Goal: Task Accomplishment & Management: Use online tool/utility

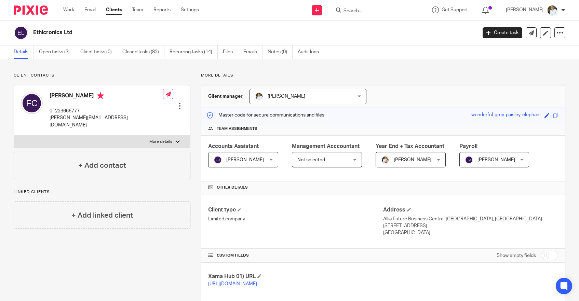
scroll to position [458, 0]
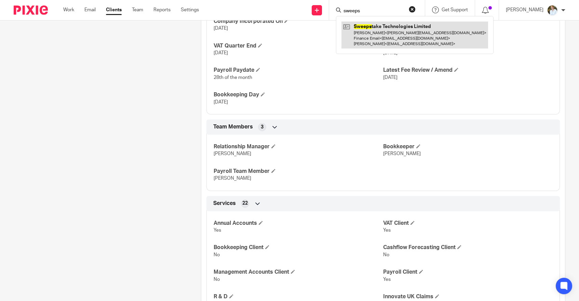
type input "sweeps"
click at [370, 35] on link at bounding box center [414, 35] width 147 height 27
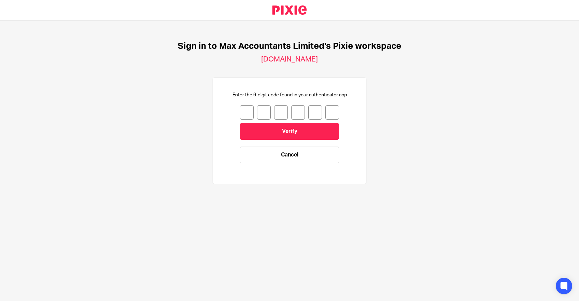
click at [248, 113] on input "number" at bounding box center [247, 112] width 14 height 14
type input "8"
type input "5"
type input "2"
type input "1"
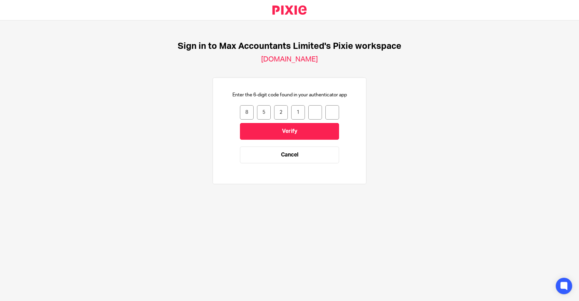
type input "7"
type input "5"
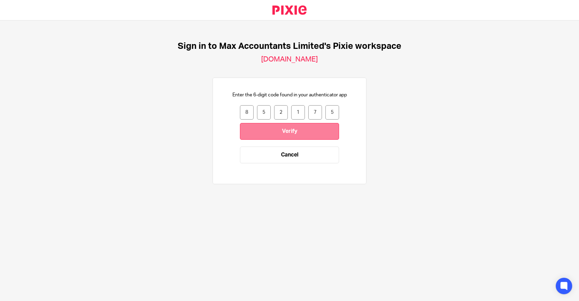
click at [268, 126] on input "Verify" at bounding box center [289, 131] width 99 height 17
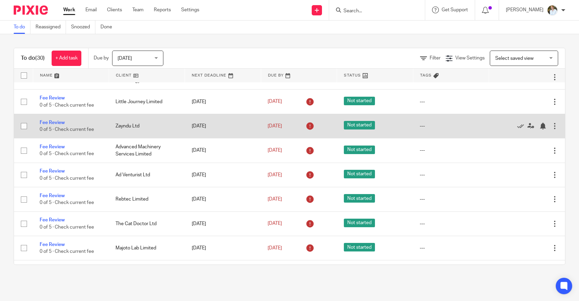
scroll to position [372, 0]
click at [23, 132] on input "checkbox" at bounding box center [23, 125] width 13 height 13
checkbox input "true"
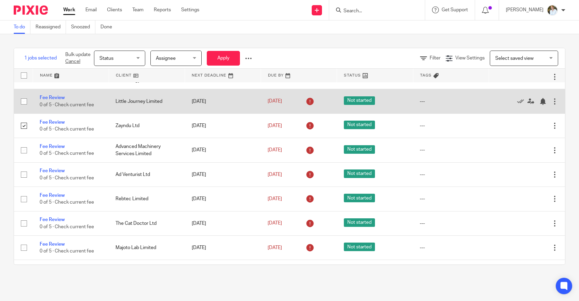
click at [25, 108] on input "checkbox" at bounding box center [23, 101] width 13 height 13
checkbox input "true"
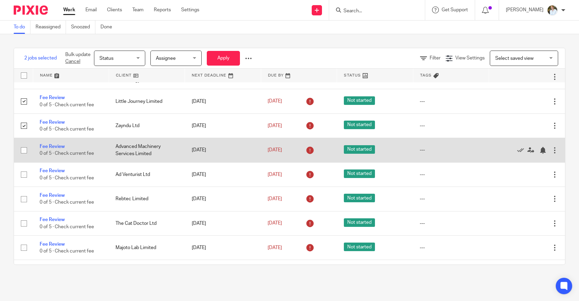
click at [24, 157] on input "checkbox" at bounding box center [23, 150] width 13 height 13
checkbox input "true"
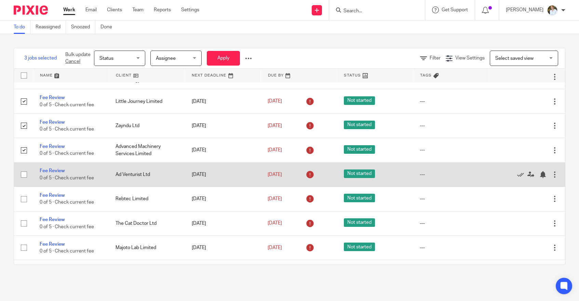
click at [26, 181] on input "checkbox" at bounding box center [23, 174] width 13 height 13
checkbox input "true"
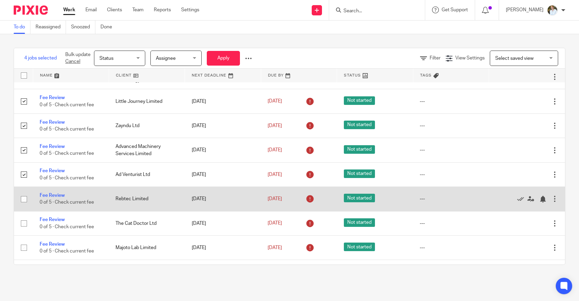
click at [23, 206] on input "checkbox" at bounding box center [23, 199] width 13 height 13
checkbox input "true"
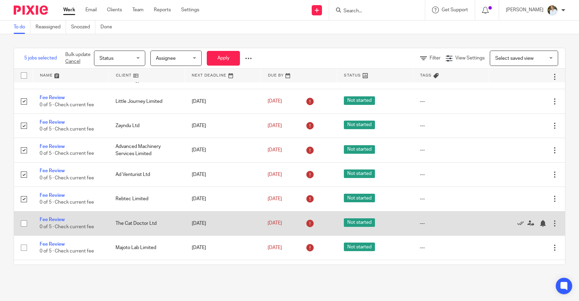
click at [24, 230] on input "checkbox" at bounding box center [23, 223] width 13 height 13
checkbox input "true"
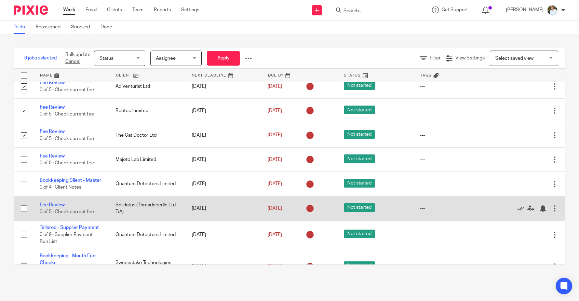
scroll to position [462, 0]
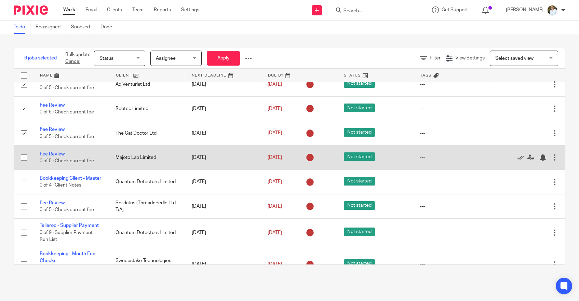
click at [24, 164] on input "checkbox" at bounding box center [23, 157] width 13 height 13
checkbox input "true"
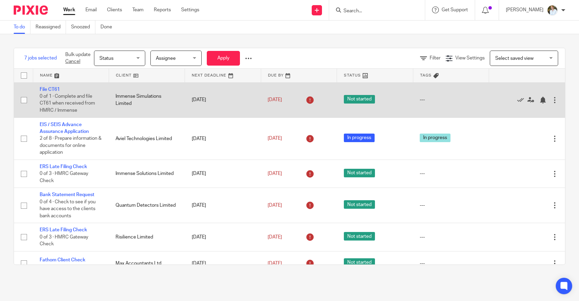
scroll to position [0, 0]
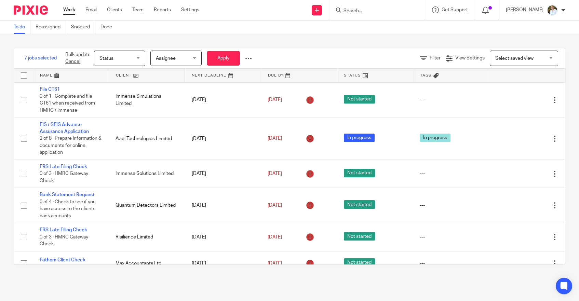
click at [246, 59] on div at bounding box center [248, 58] width 7 height 7
click at [232, 85] on button "Delete" at bounding box center [233, 85] width 36 height 9
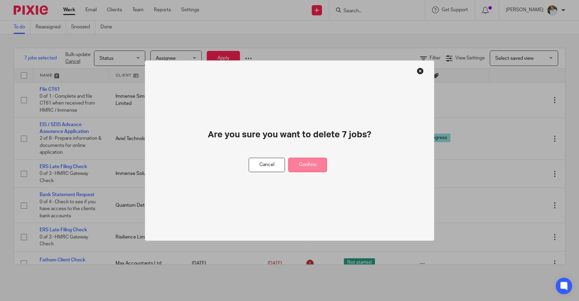
click at [314, 161] on button "Confirm" at bounding box center [307, 164] width 39 height 15
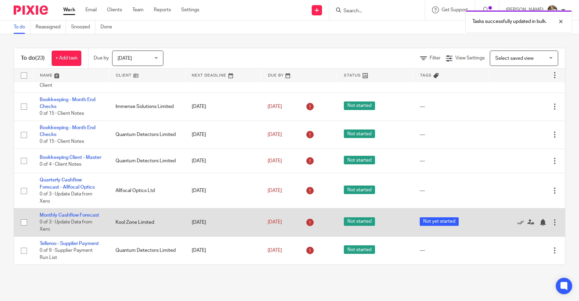
scroll to position [436, 0]
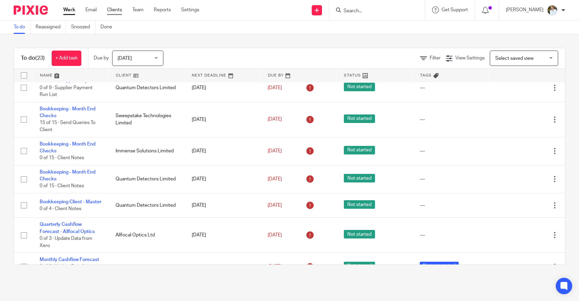
click at [114, 12] on link "Clients" at bounding box center [114, 9] width 15 height 7
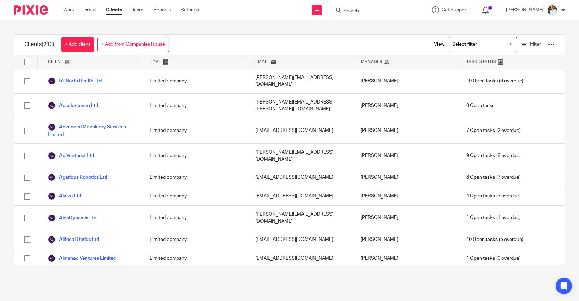
click at [377, 9] on input "Search" at bounding box center [373, 11] width 61 height 6
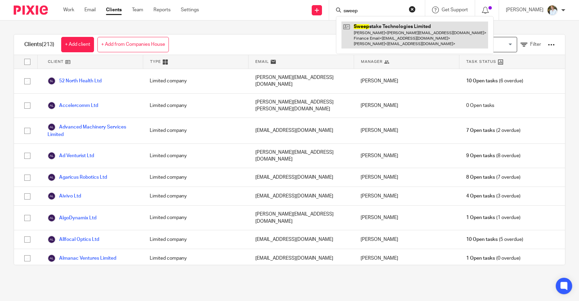
type input "sweep"
click at [375, 32] on link at bounding box center [414, 35] width 147 height 27
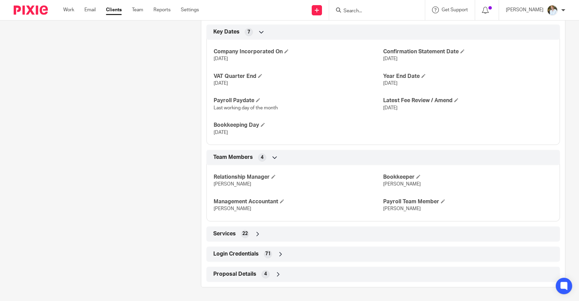
click at [238, 252] on span "Login Credentials" at bounding box center [235, 253] width 45 height 7
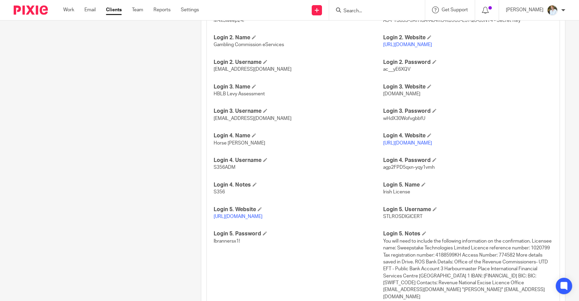
scroll to position [796, 0]
